Goal: Task Accomplishment & Management: Use online tool/utility

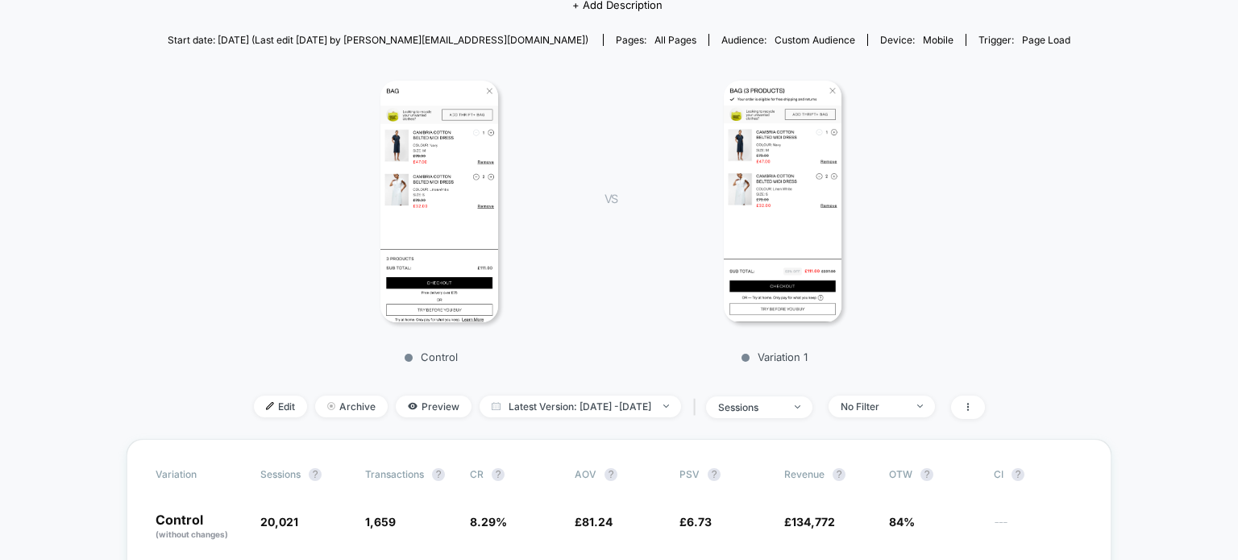
scroll to position [161, 0]
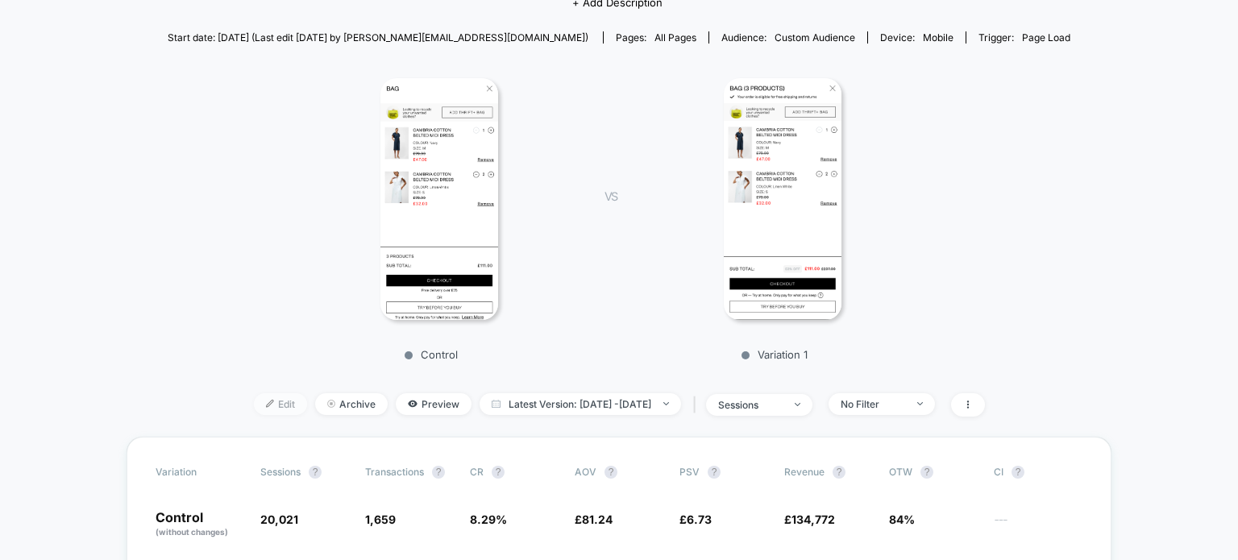
click at [256, 400] on span "Edit" at bounding box center [280, 404] width 53 height 22
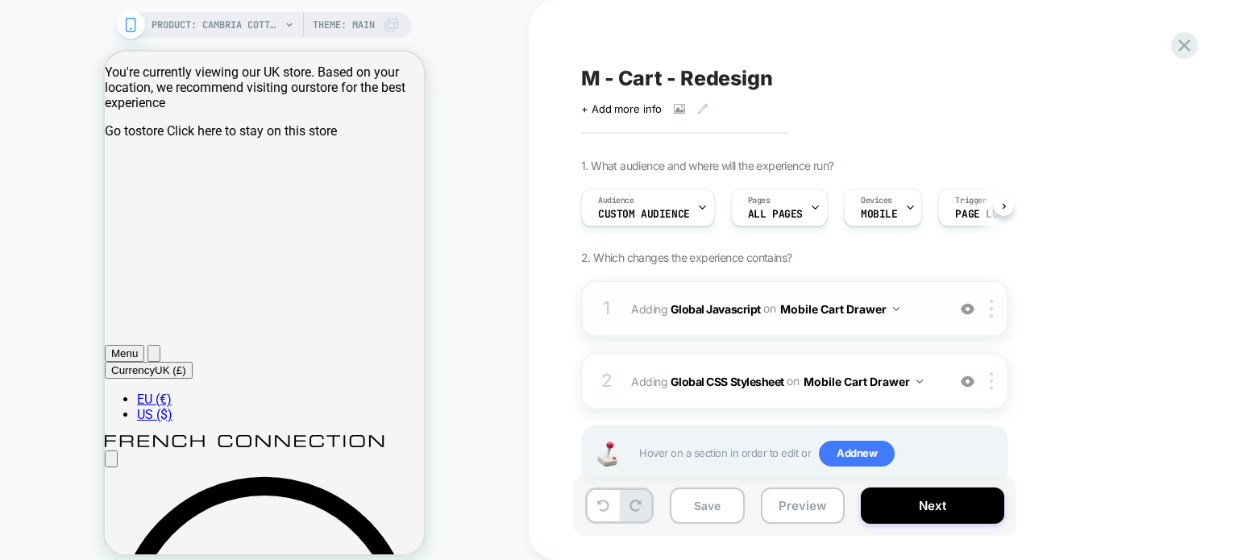
click at [916, 324] on div "1 Adding Global Javascript on Mobile Cart Drawer Add Before Add After Copy to D…" at bounding box center [794, 308] width 427 height 56
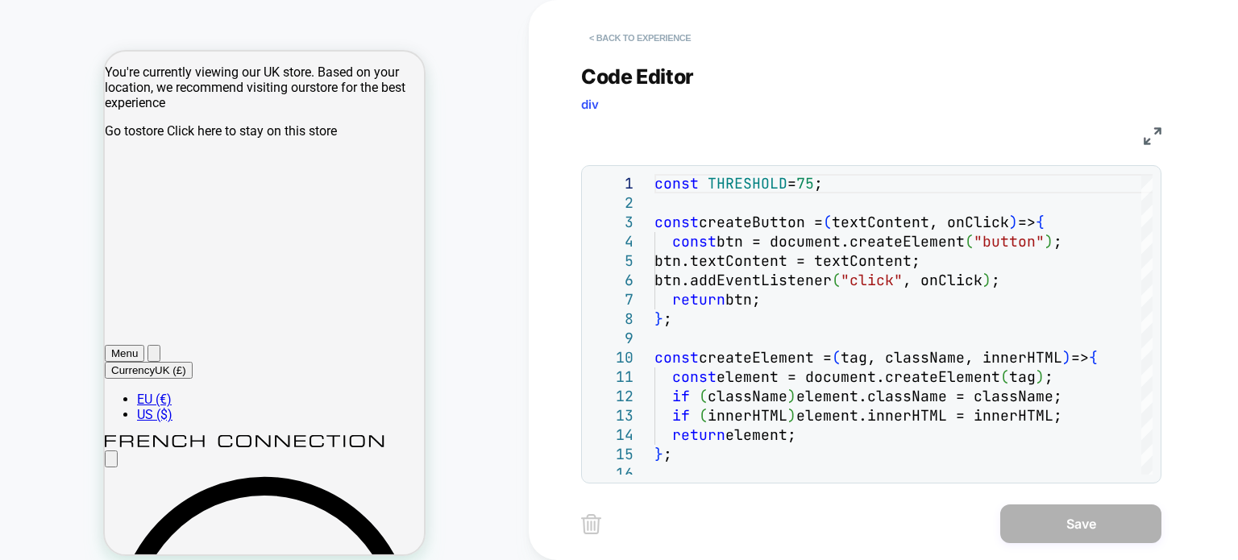
click at [639, 38] on button "< Back to experience" at bounding box center [640, 38] width 118 height 26
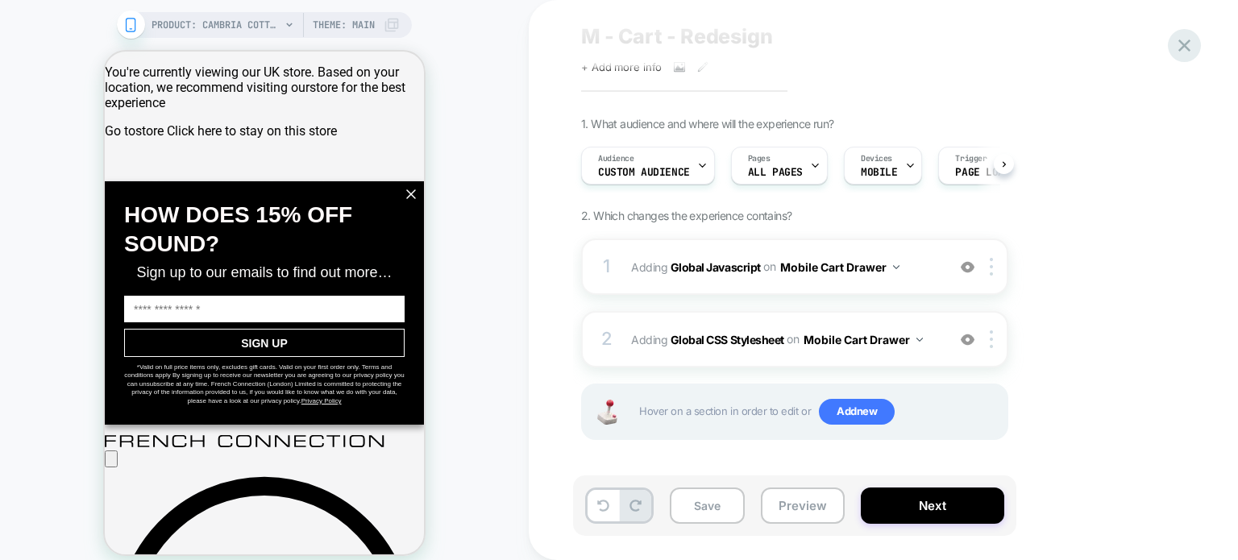
click at [1183, 42] on icon at bounding box center [1184, 46] width 22 height 22
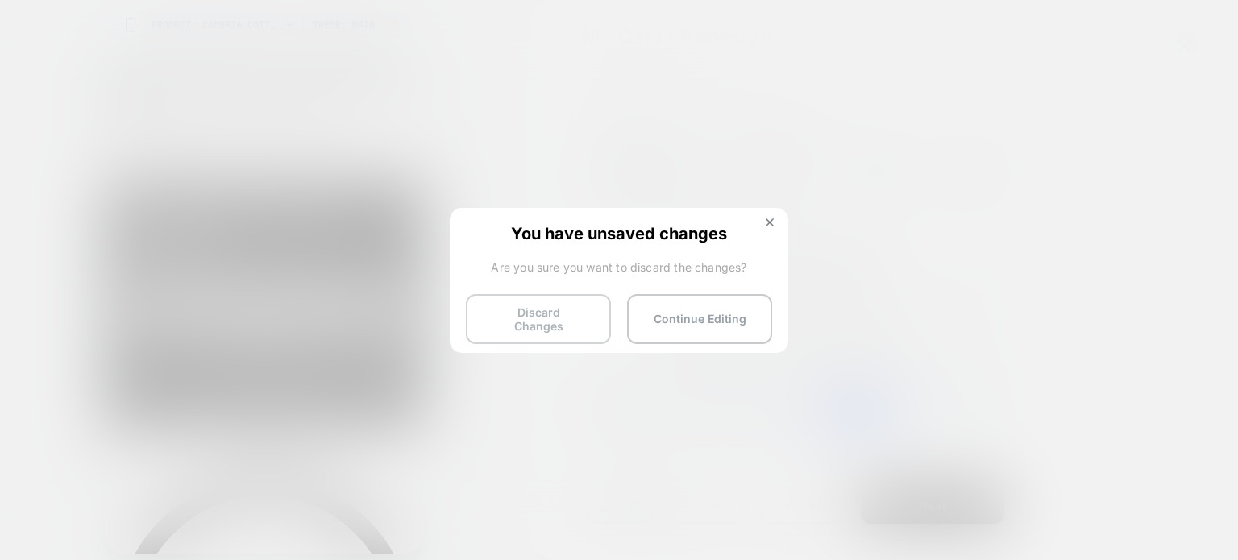
click at [541, 321] on button "Discard Changes" at bounding box center [538, 319] width 145 height 50
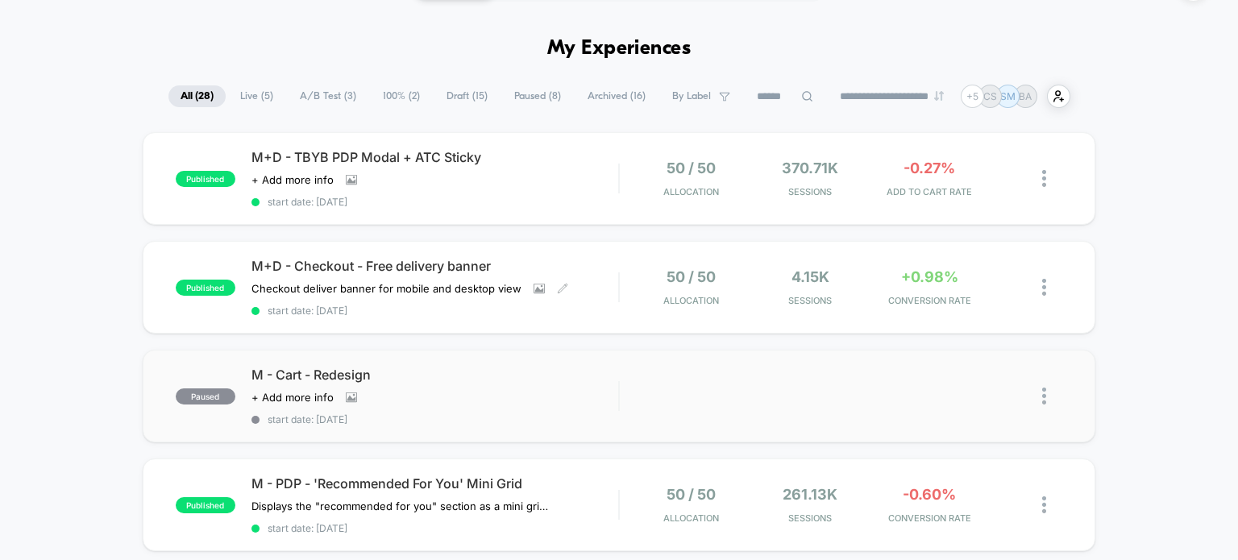
scroll to position [242, 0]
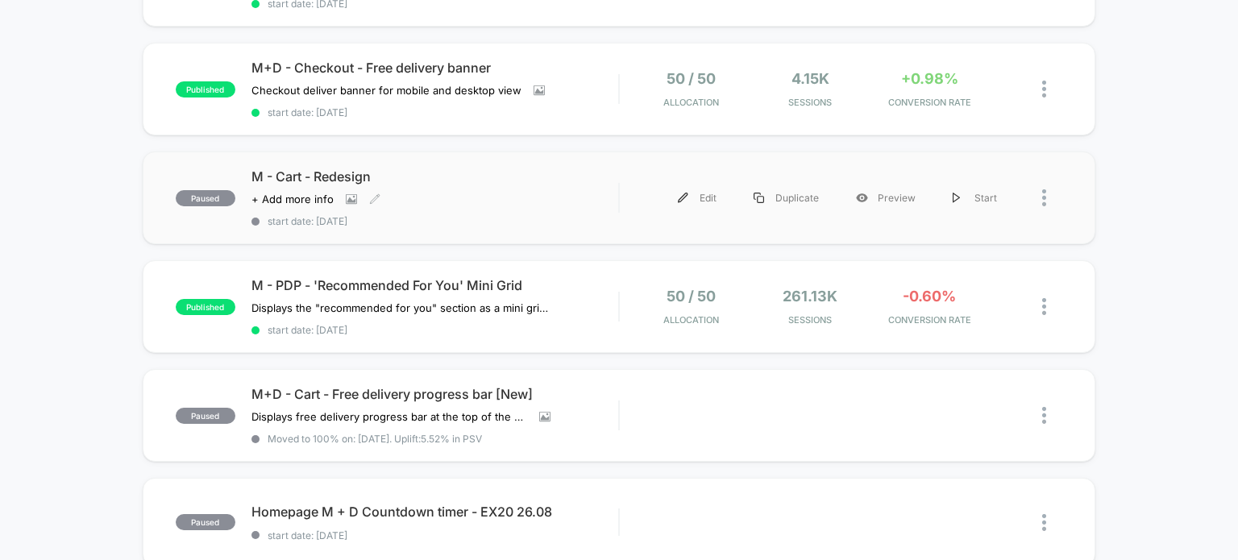
click at [496, 202] on div "M - Cart - Redesign Click to view images Click to edit experience details + Add…" at bounding box center [434, 197] width 367 height 59
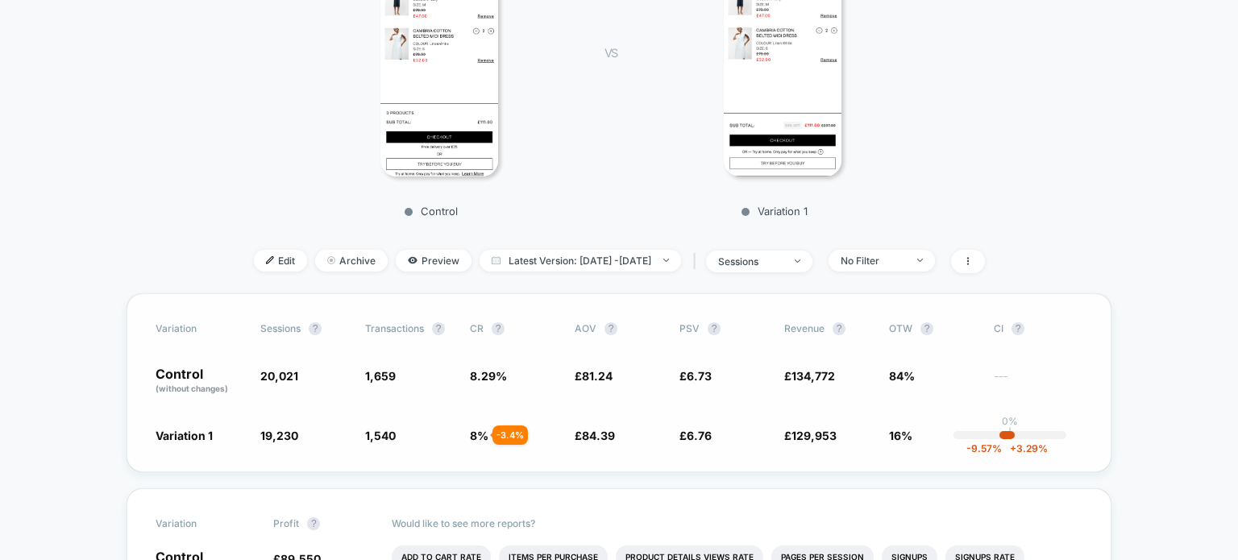
scroll to position [322, 0]
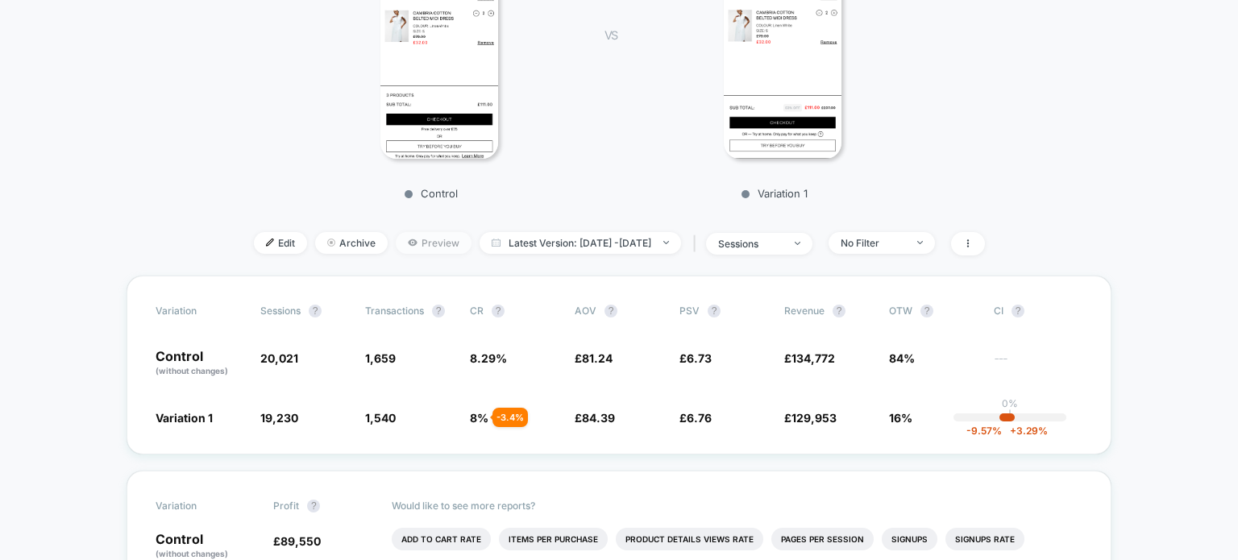
click at [400, 242] on span "Preview" at bounding box center [434, 243] width 76 height 22
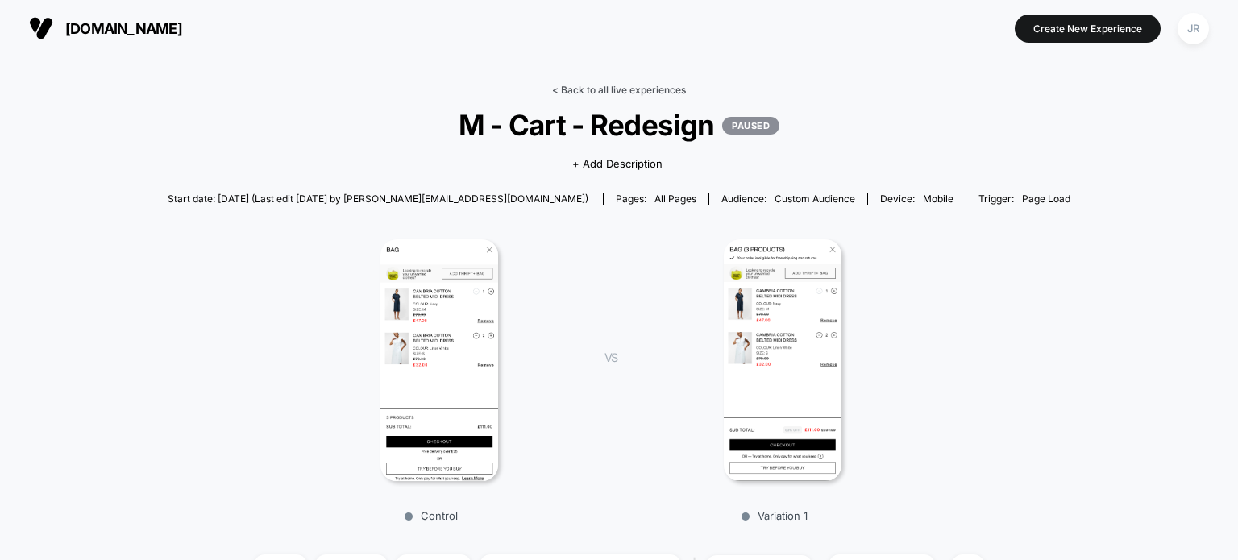
click at [587, 86] on link "< Back to all live experiences" at bounding box center [619, 90] width 134 height 12
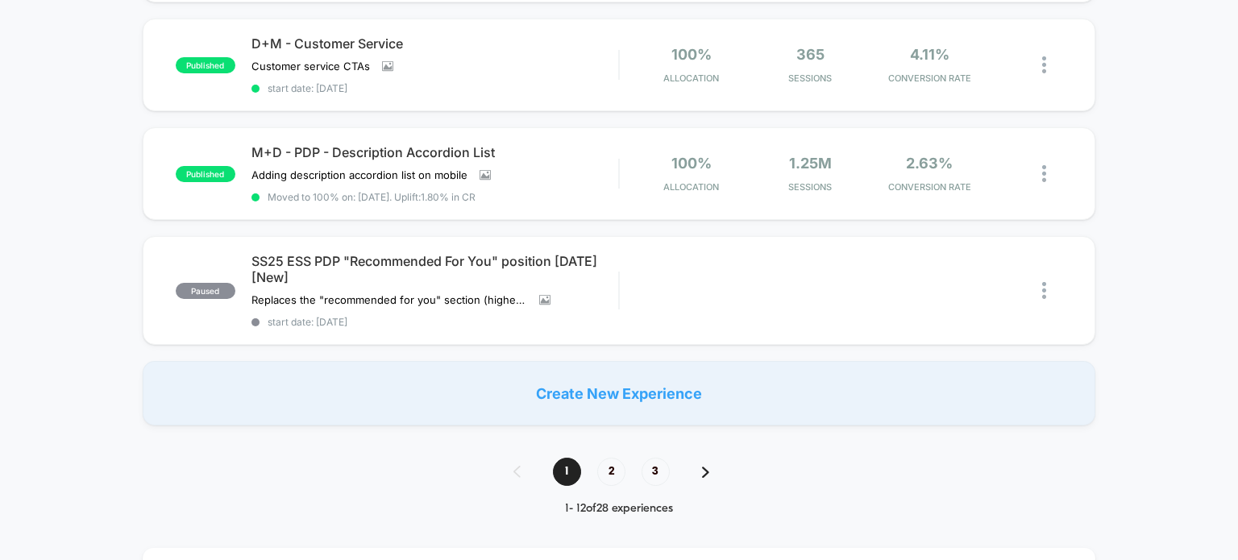
scroll to position [1128, 0]
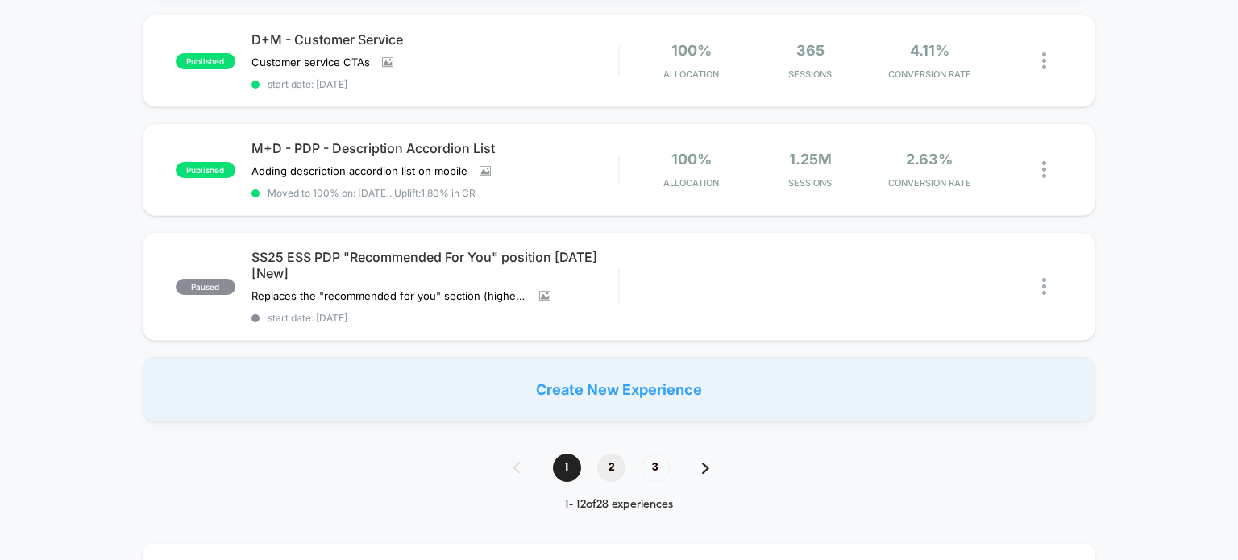
click at [606, 460] on span "2" at bounding box center [611, 468] width 28 height 28
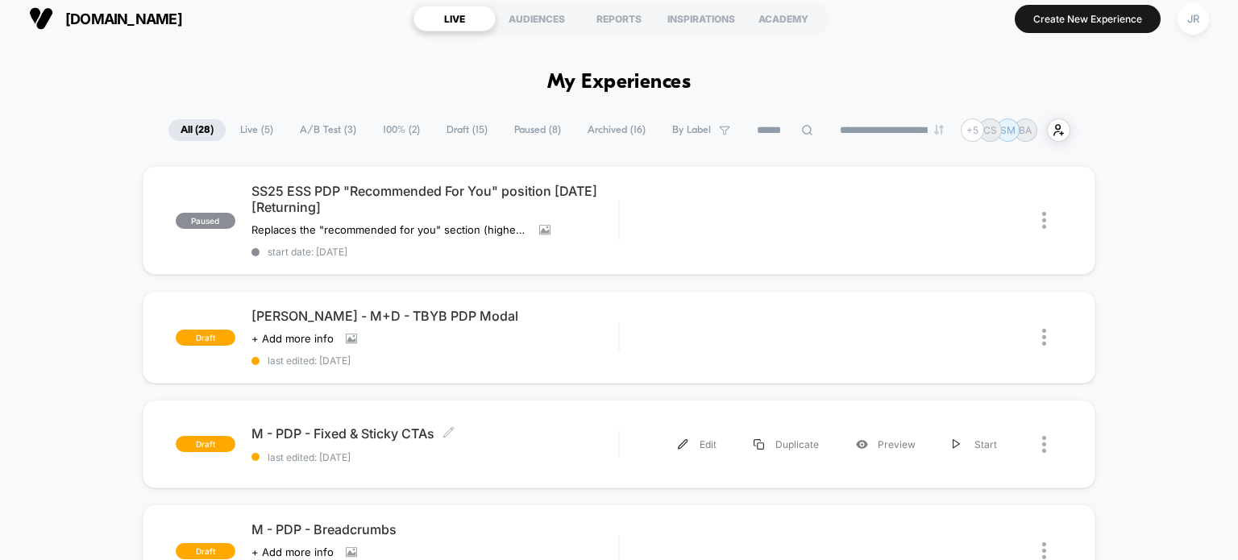
scroll to position [0, 0]
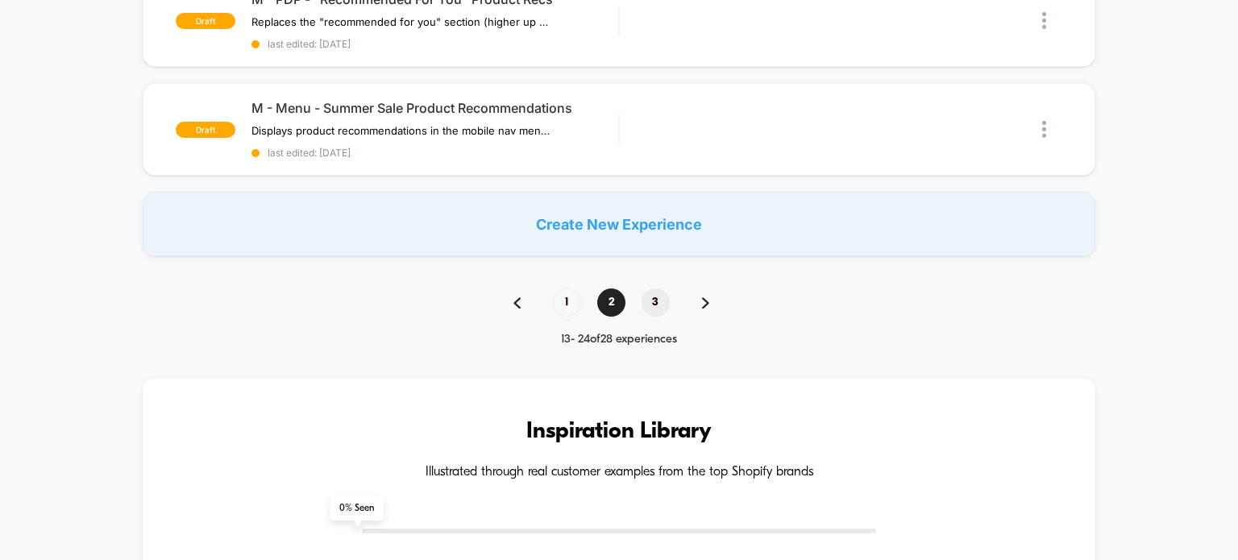
click at [643, 292] on span "3" at bounding box center [655, 302] width 28 height 28
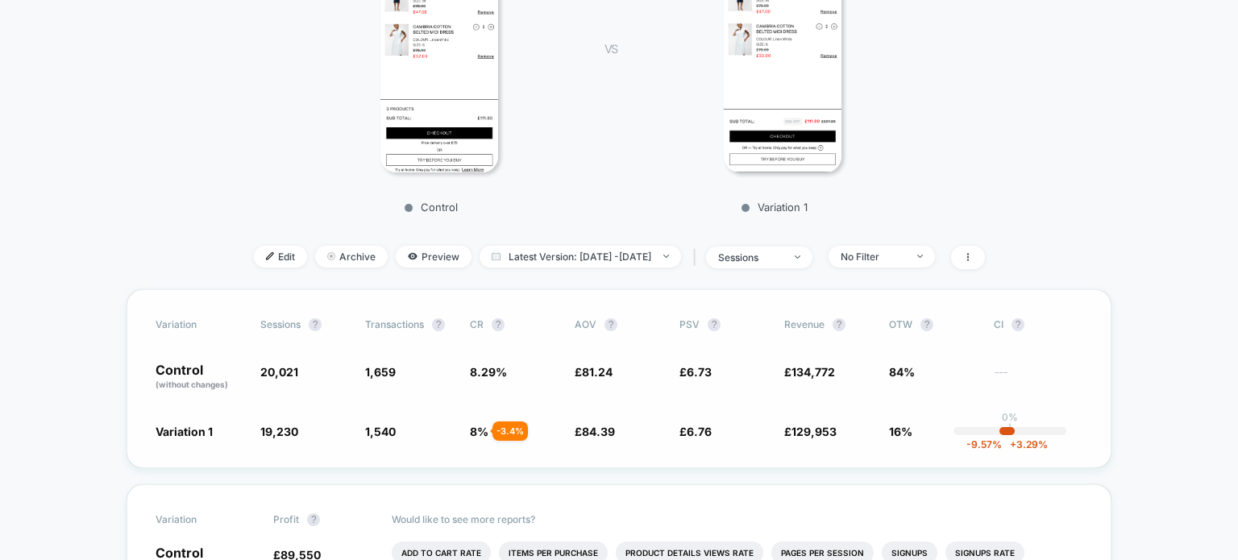
scroll to position [322, 0]
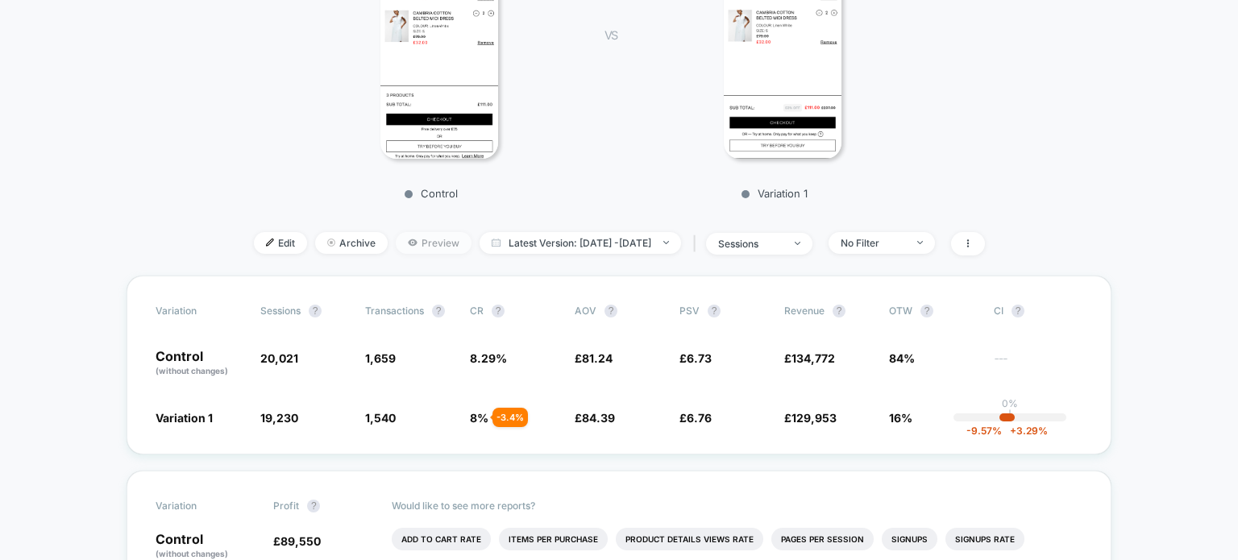
click at [396, 239] on span "Preview" at bounding box center [434, 243] width 76 height 22
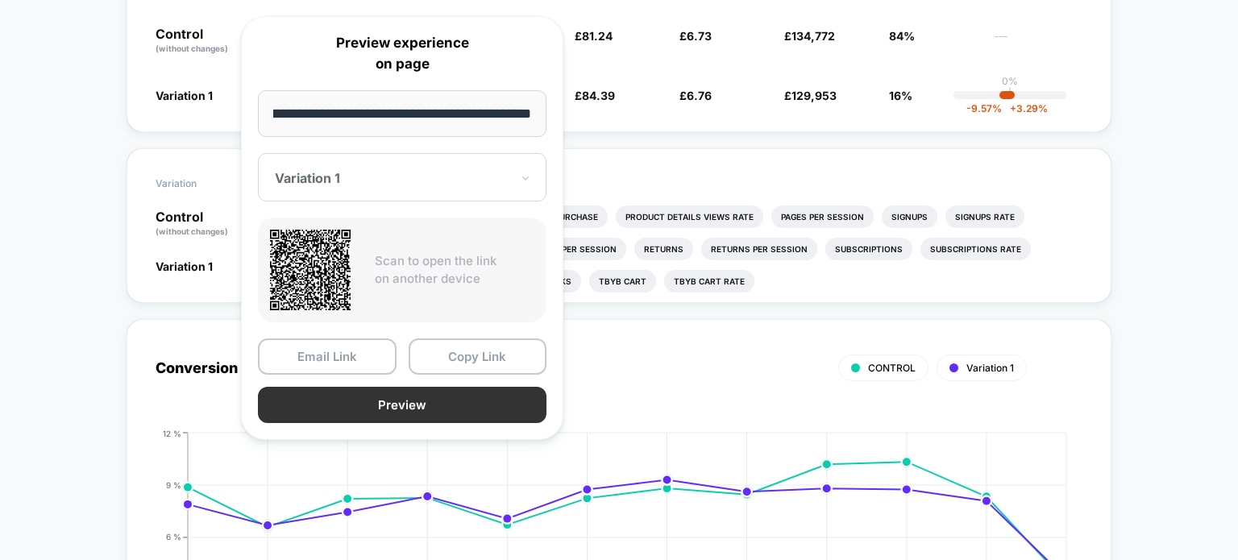
scroll to position [0, 0]
click at [480, 400] on button "Preview" at bounding box center [402, 405] width 288 height 36
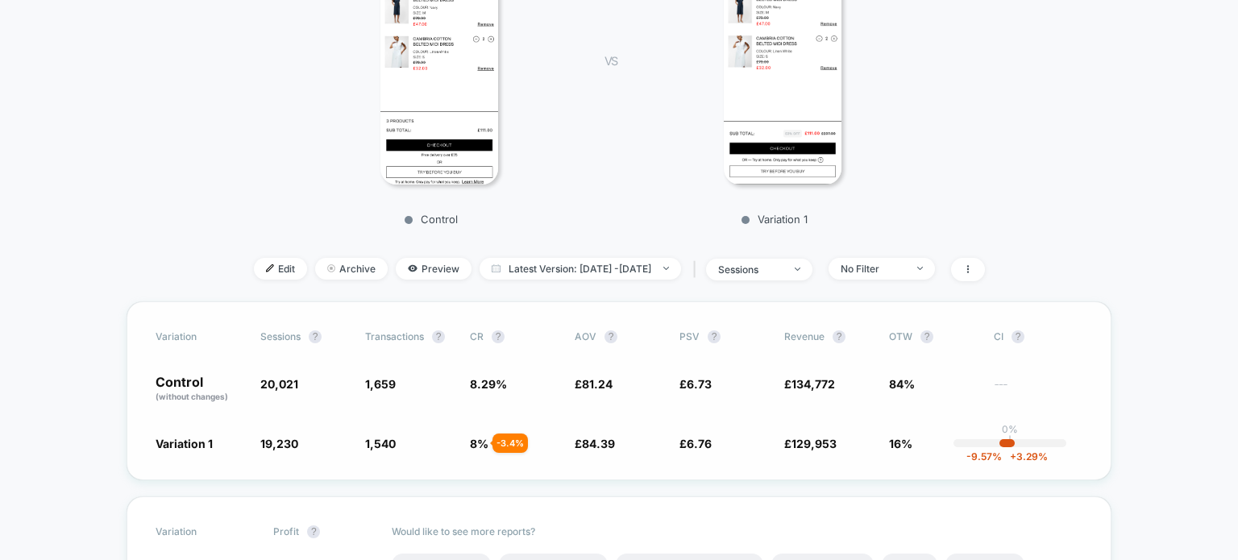
scroll to position [242, 0]
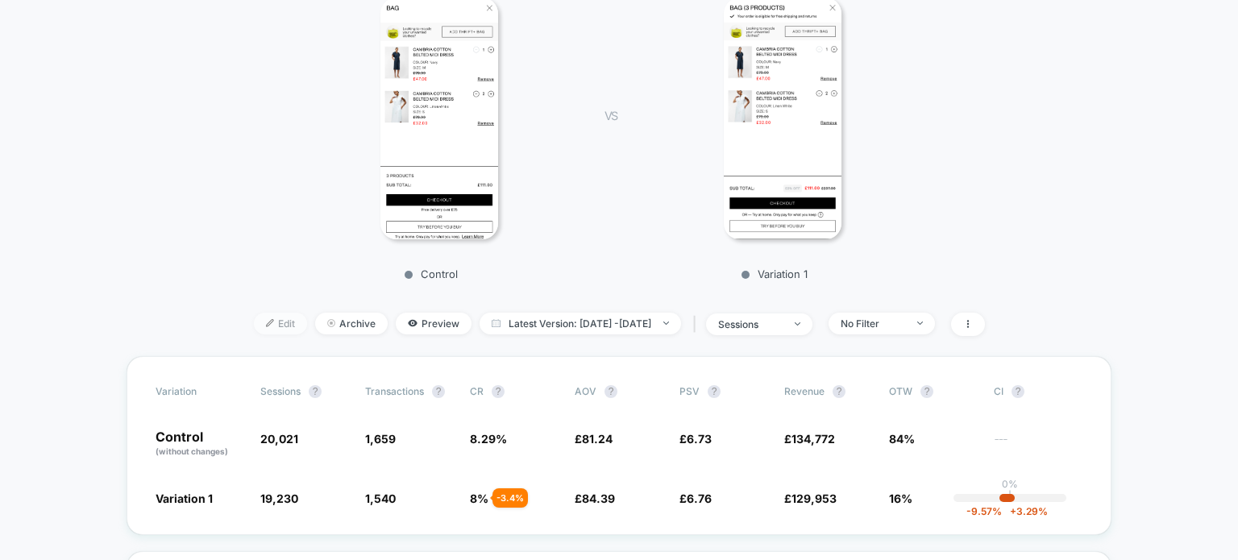
click at [254, 321] on span "Edit" at bounding box center [280, 324] width 53 height 22
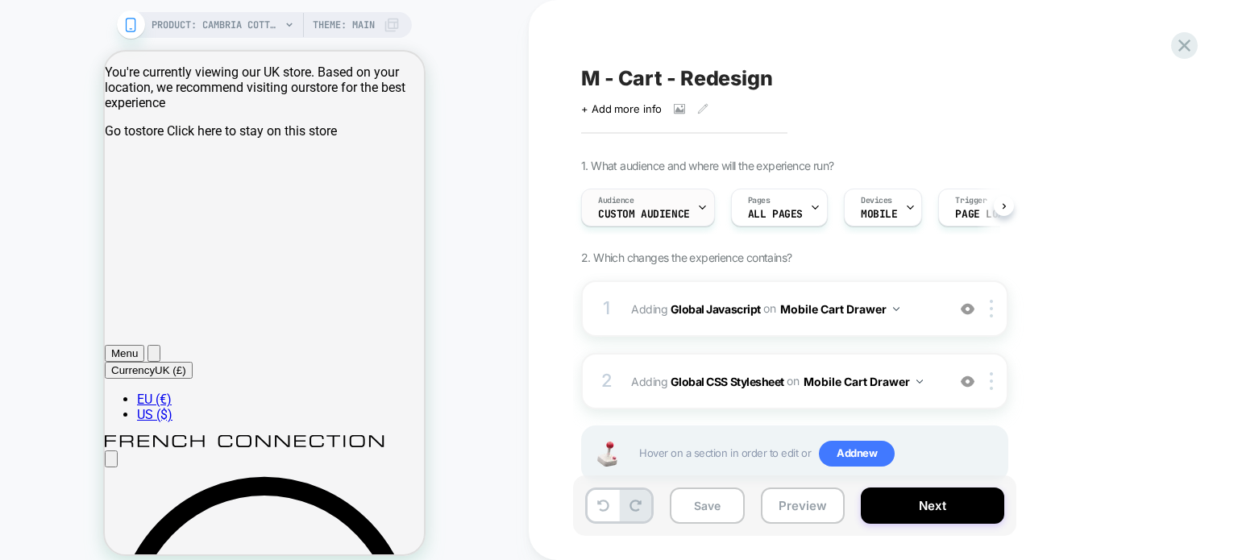
click at [678, 218] on span "Custom Audience" at bounding box center [644, 214] width 92 height 11
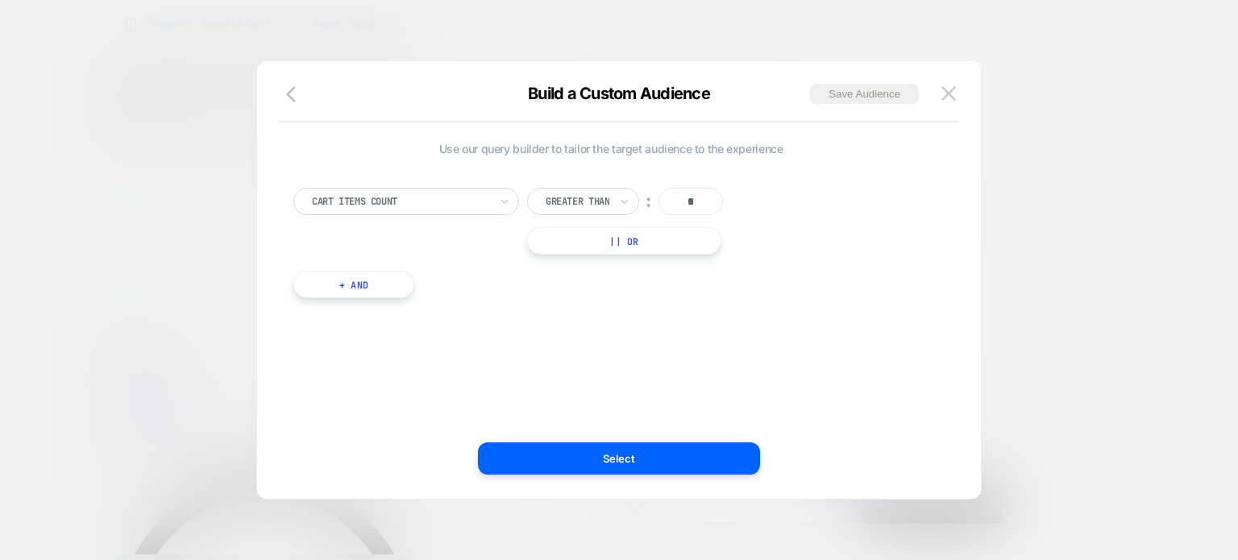
click at [1118, 138] on div at bounding box center [619, 280] width 1238 height 560
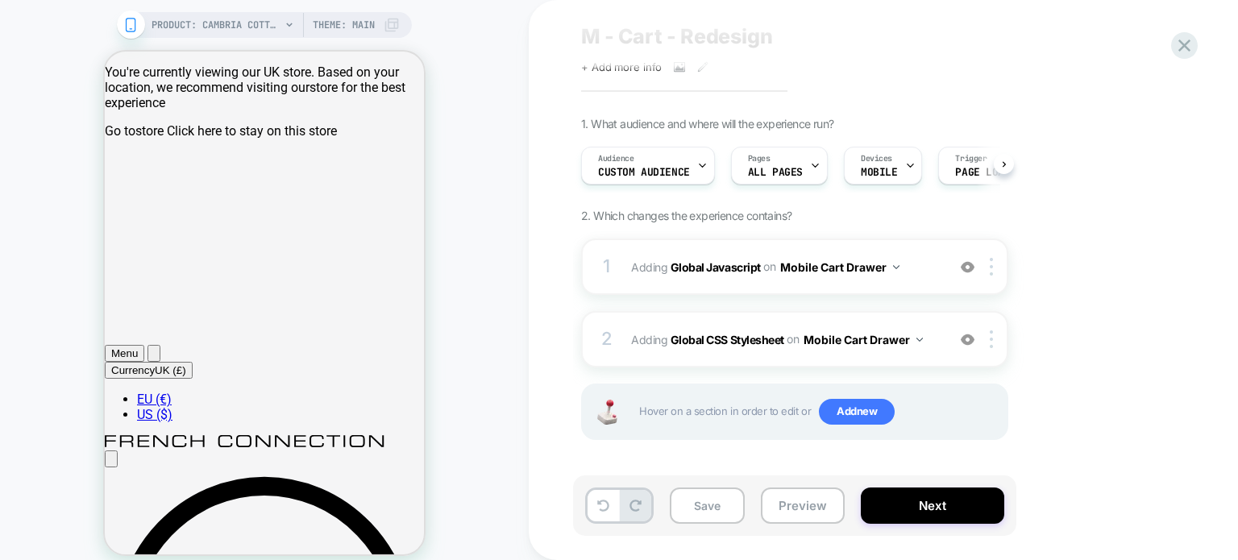
scroll to position [0, 2]
click at [794, 500] on button "Preview" at bounding box center [803, 505] width 84 height 36
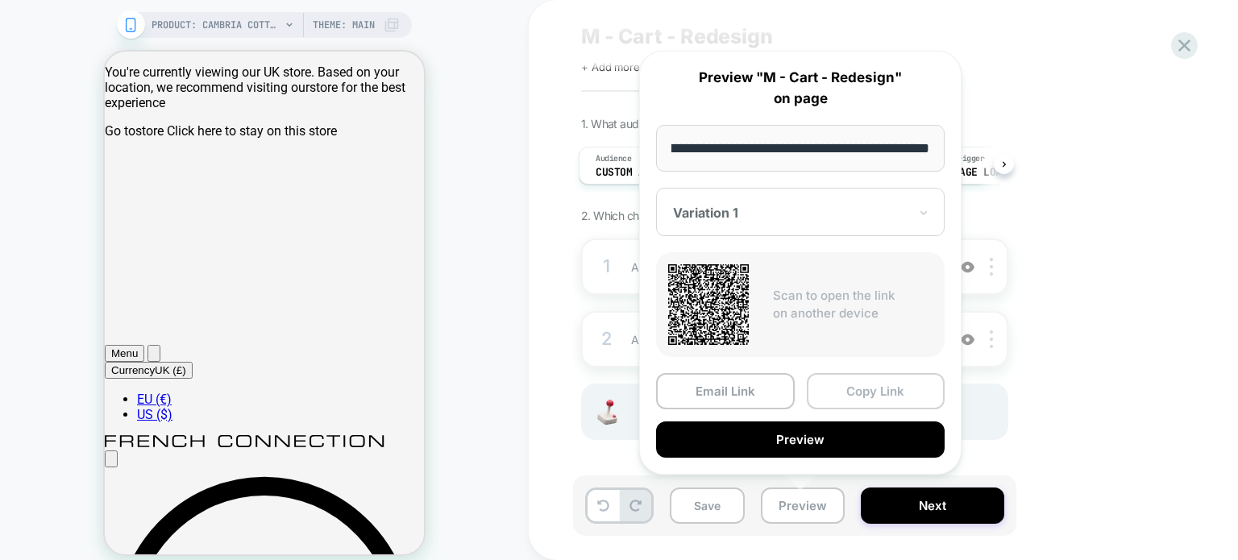
scroll to position [0, 0]
click at [870, 390] on button "Copy Link" at bounding box center [875, 391] width 139 height 36
